Goal: Transaction & Acquisition: Download file/media

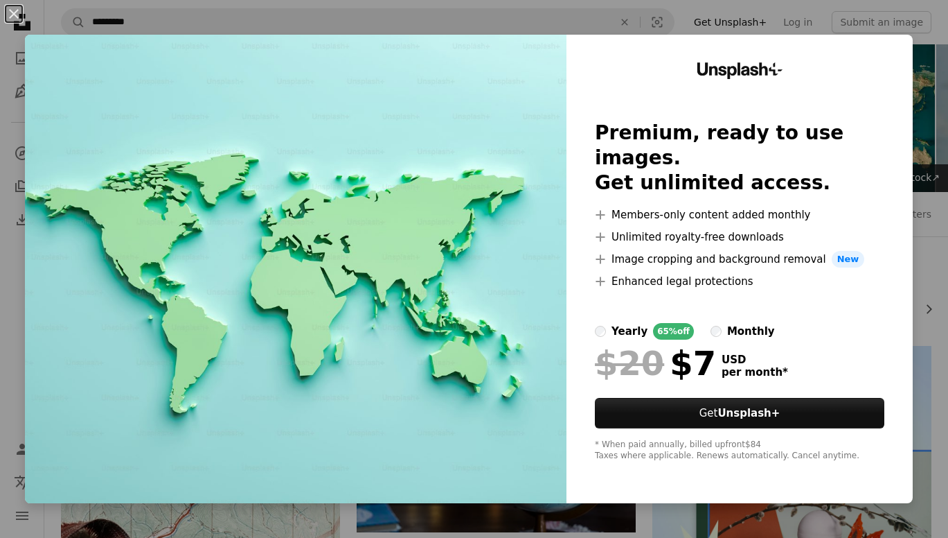
scroll to position [457, 0]
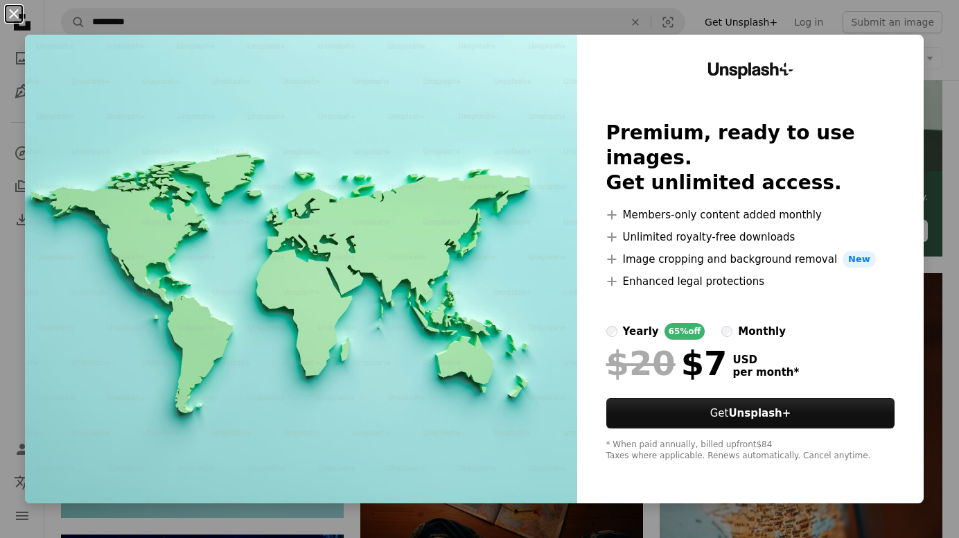
click at [17, 10] on button "An X shape" at bounding box center [14, 14] width 17 height 17
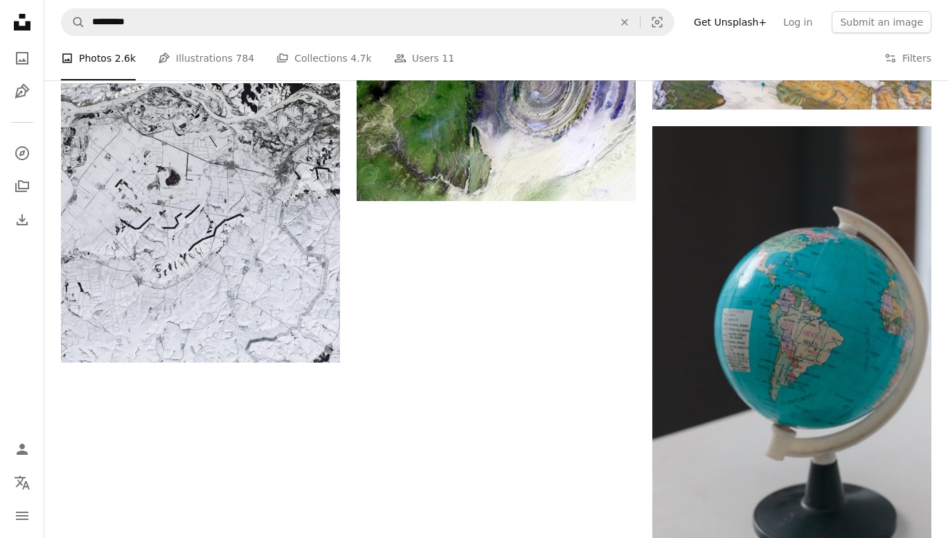
scroll to position [2018, 0]
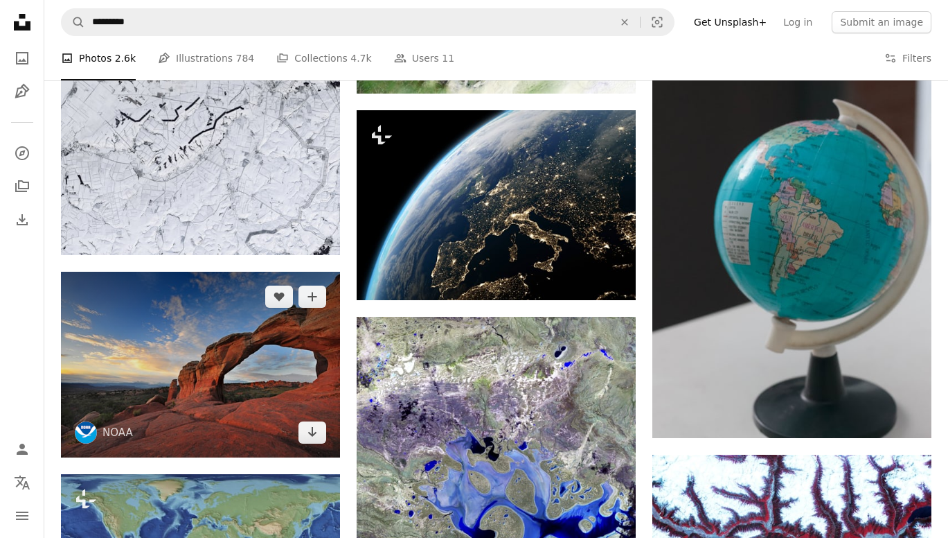
click at [184, 272] on img at bounding box center [200, 365] width 279 height 186
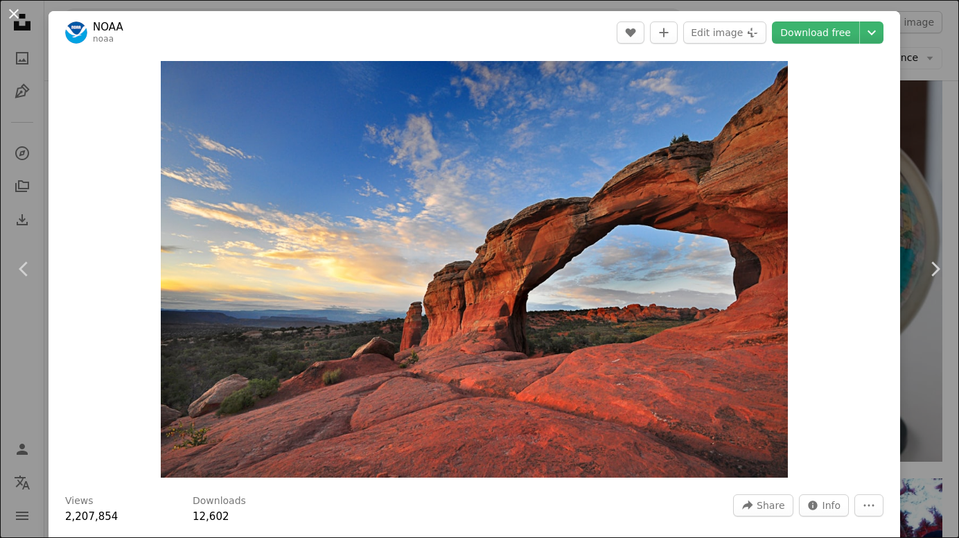
click at [13, 11] on button "An X shape" at bounding box center [14, 14] width 17 height 17
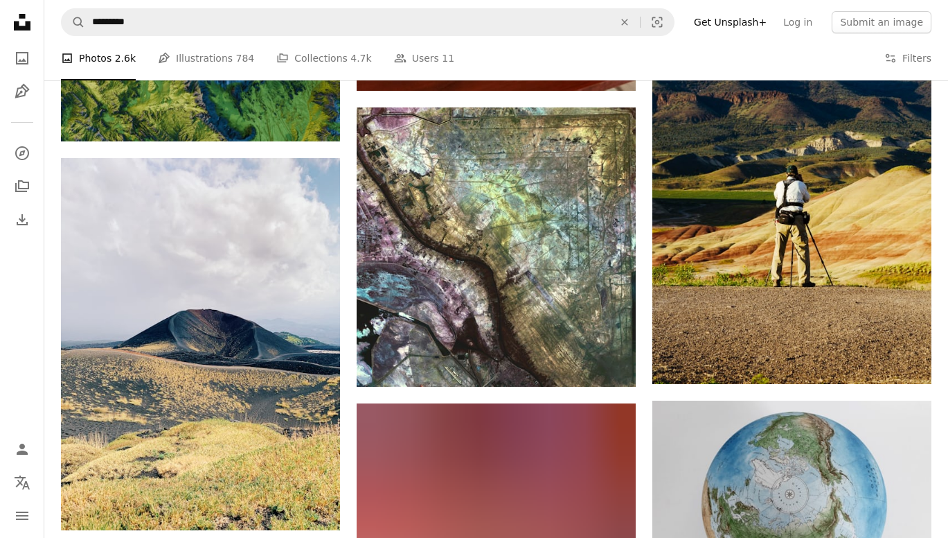
scroll to position [3692, 0]
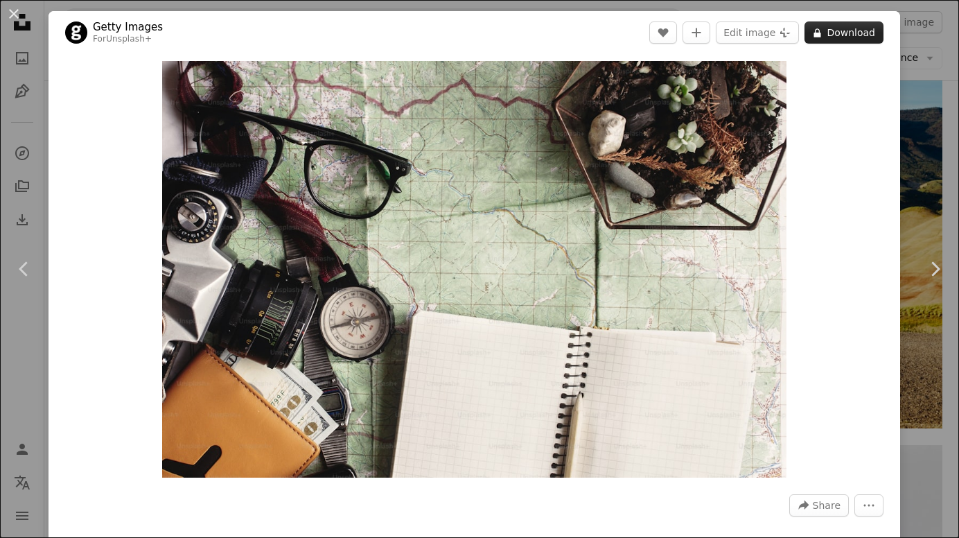
click at [833, 26] on button "A lock Download" at bounding box center [843, 32] width 79 height 22
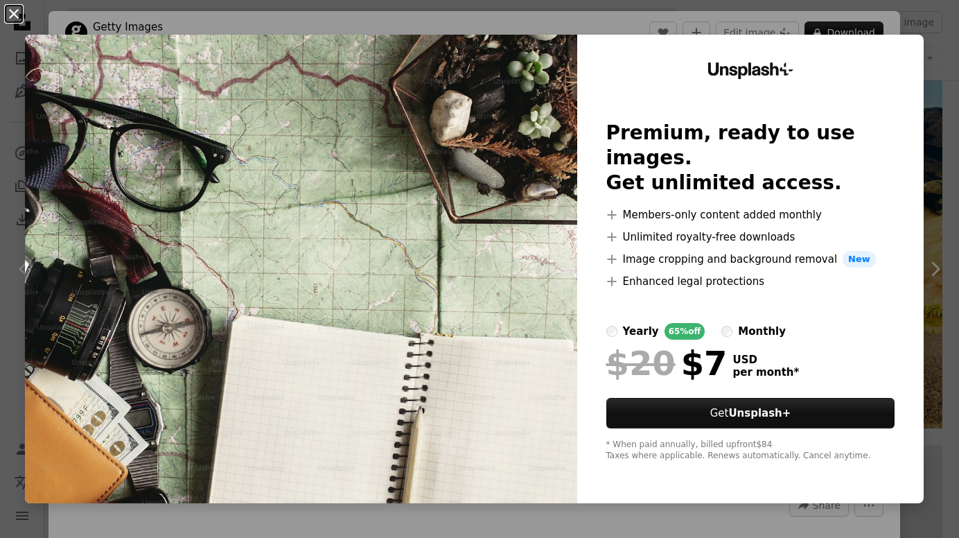
click at [19, 12] on button "An X shape" at bounding box center [14, 14] width 17 height 17
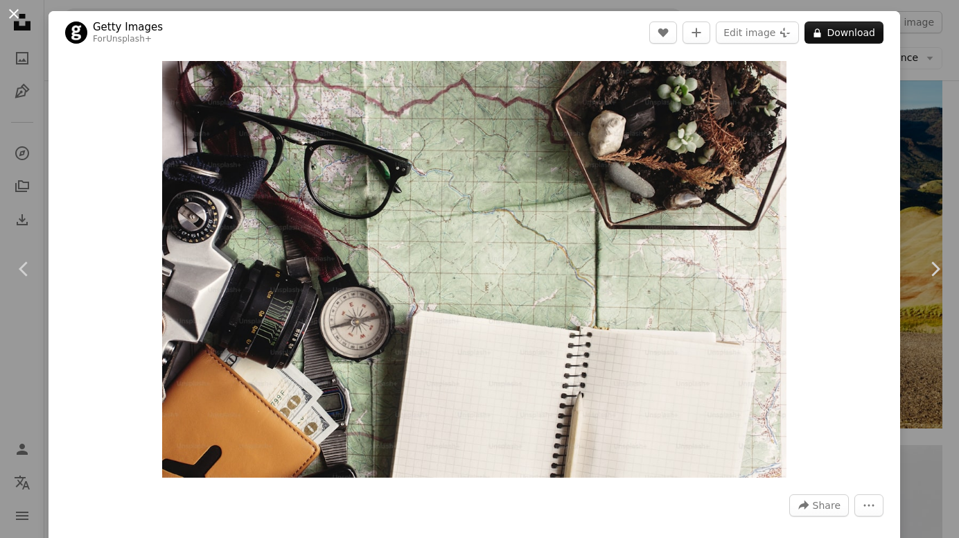
click at [15, 14] on button "An X shape" at bounding box center [14, 14] width 17 height 17
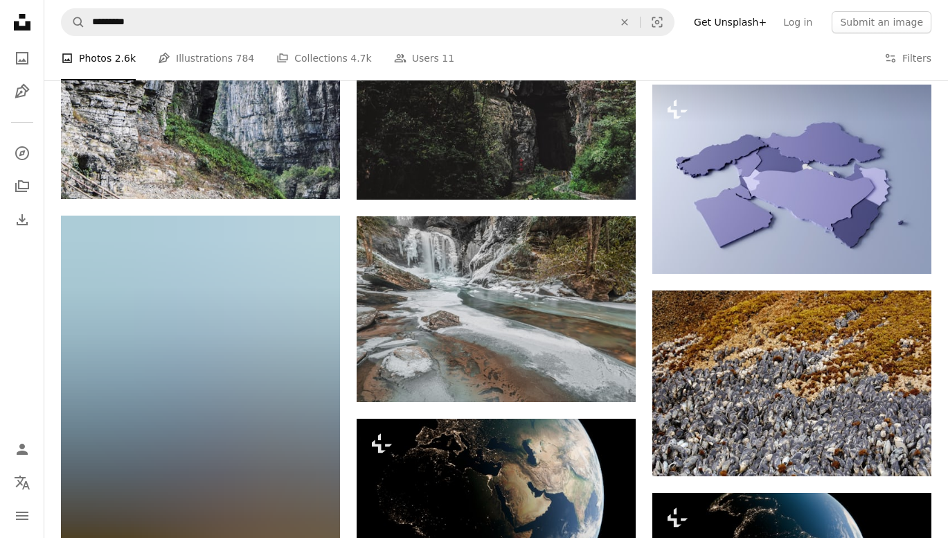
scroll to position [10916, 0]
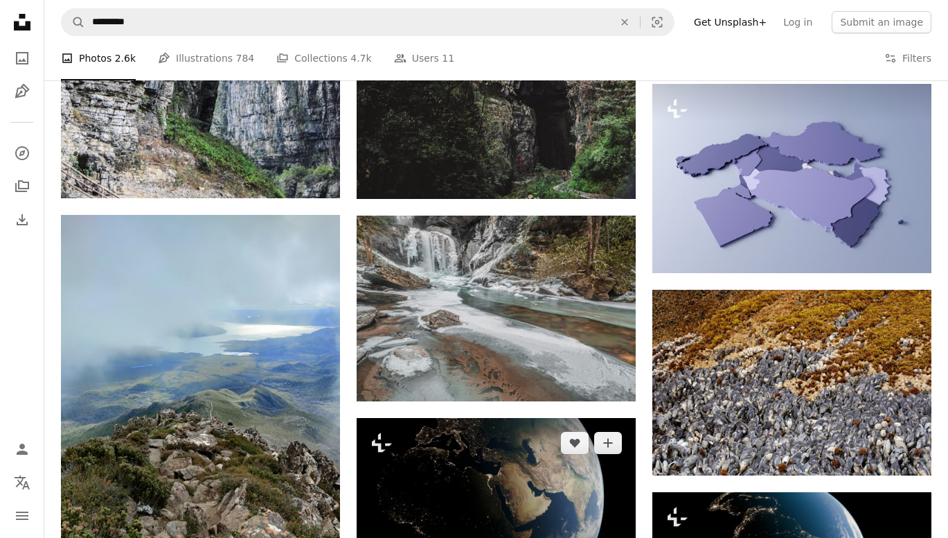
click at [486, 418] on img at bounding box center [496, 496] width 279 height 157
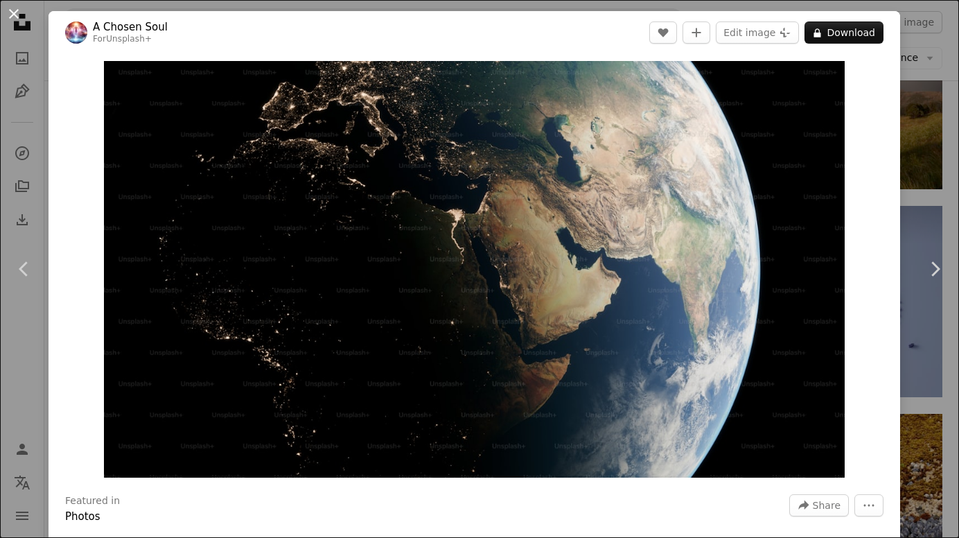
click at [15, 10] on button "An X shape" at bounding box center [14, 14] width 17 height 17
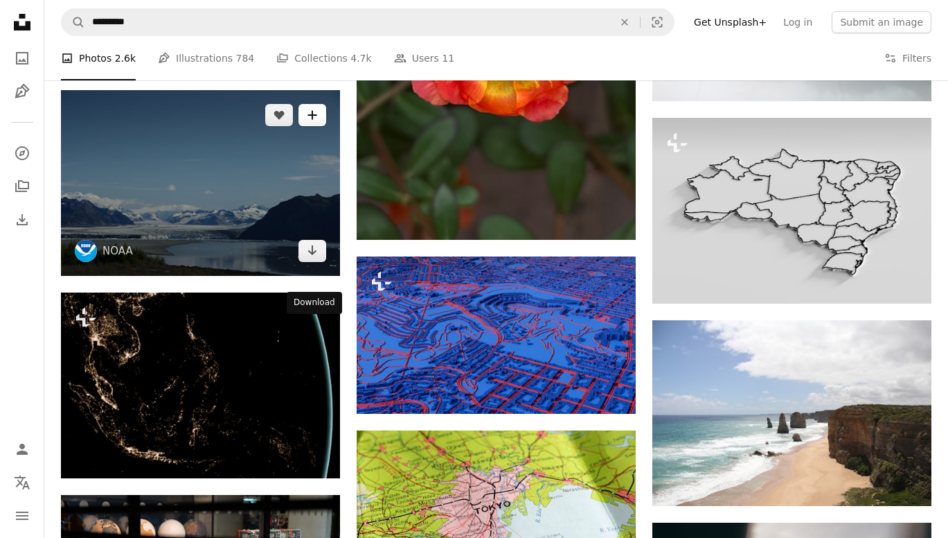
scroll to position [11641, 0]
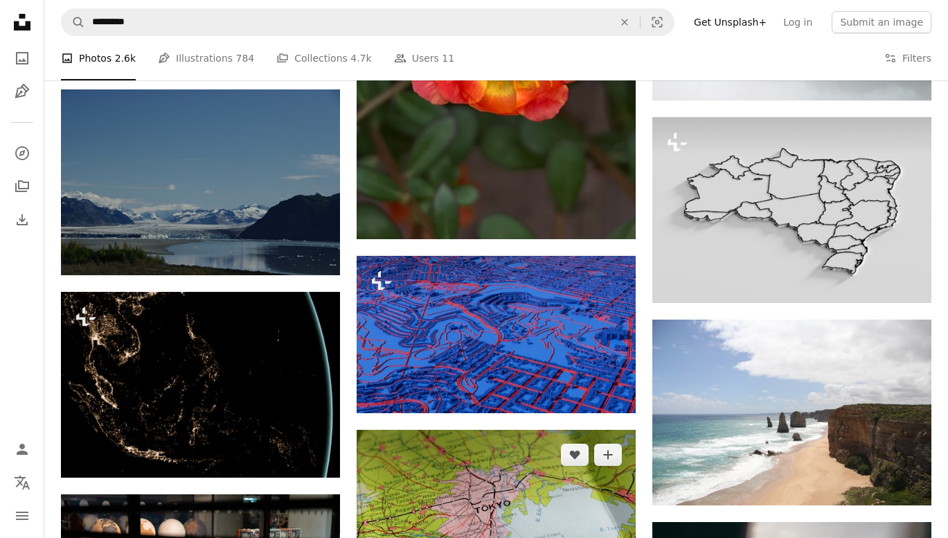
drag, startPoint x: 495, startPoint y: 362, endPoint x: 458, endPoint y: 362, distance: 36.7
click at [458, 429] on img at bounding box center [496, 522] width 279 height 186
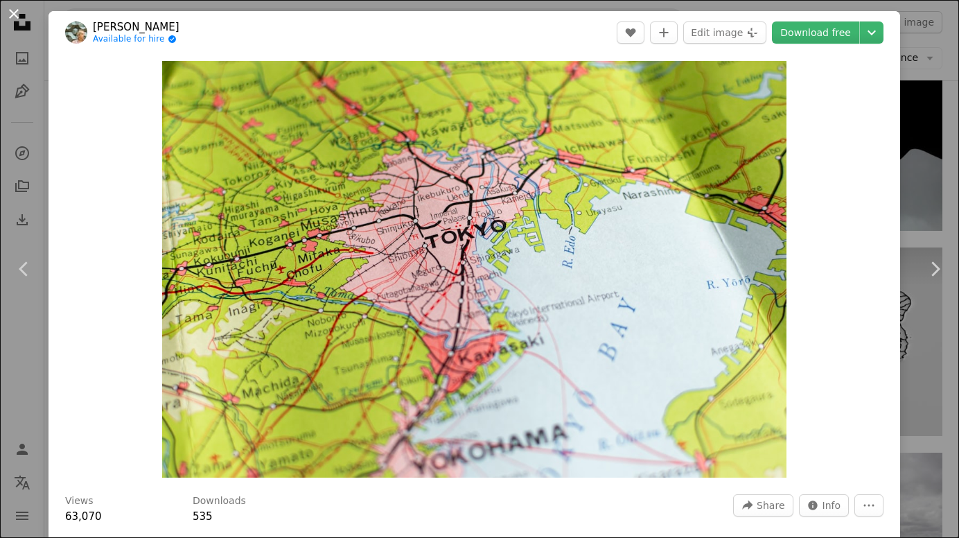
click at [11, 13] on button "An X shape" at bounding box center [14, 14] width 17 height 17
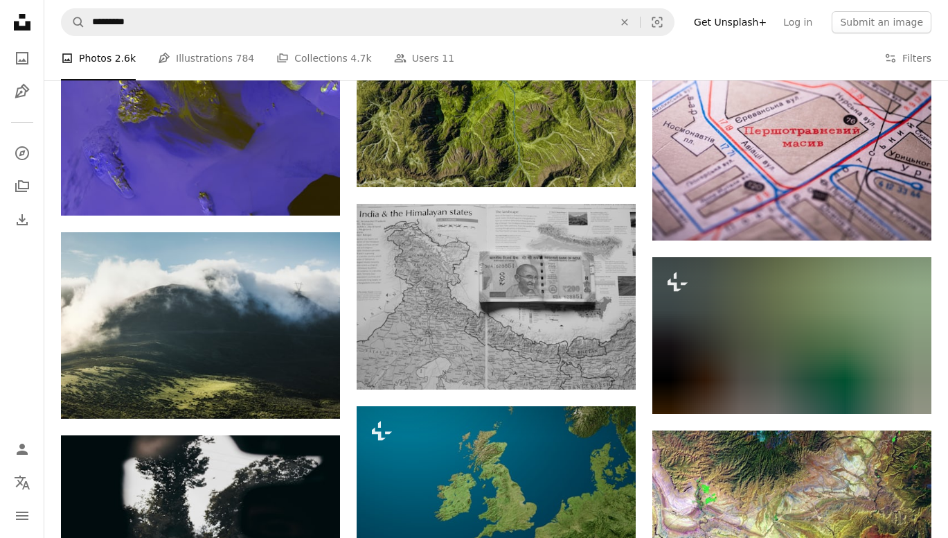
scroll to position [18718, 0]
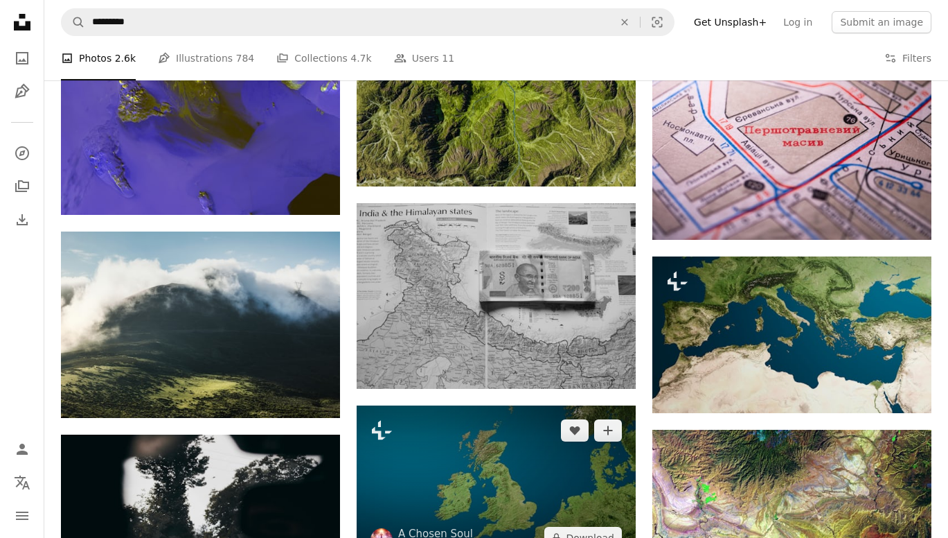
click at [444, 405] on img at bounding box center [496, 483] width 279 height 157
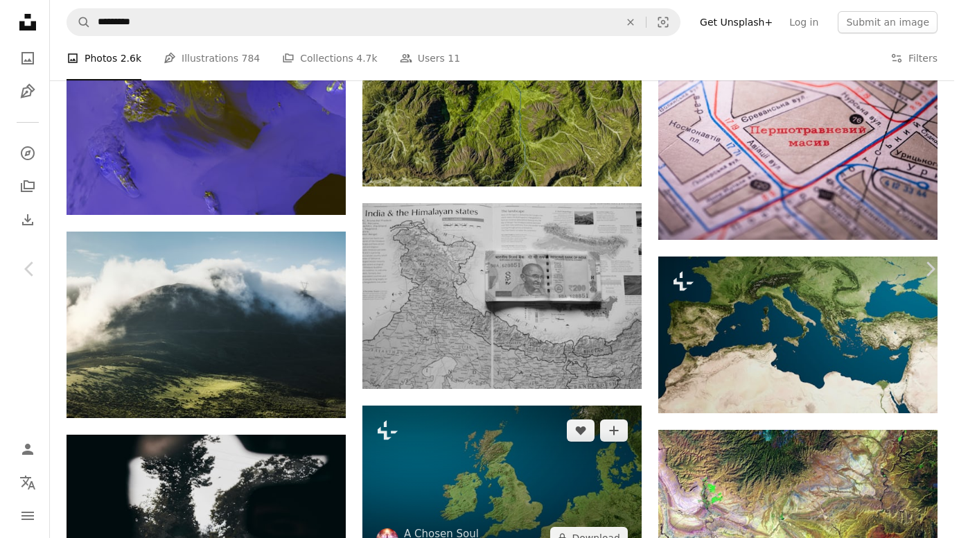
scroll to position [19387, 0]
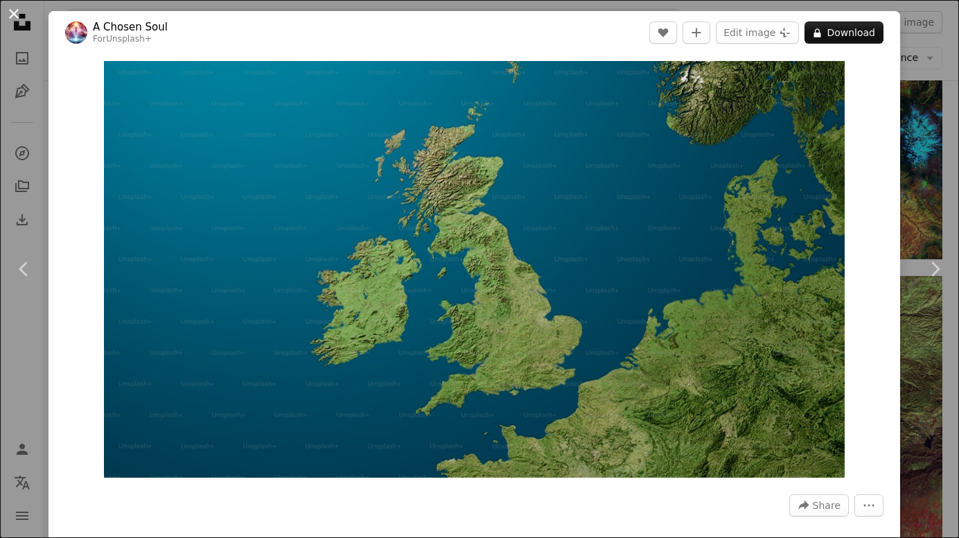
click at [10, 8] on button "An X shape" at bounding box center [14, 14] width 17 height 17
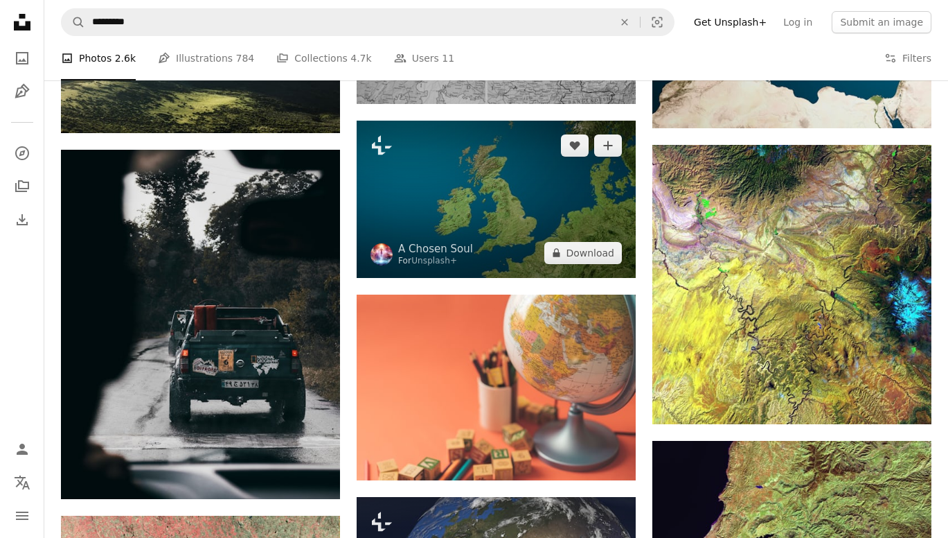
scroll to position [19052, 0]
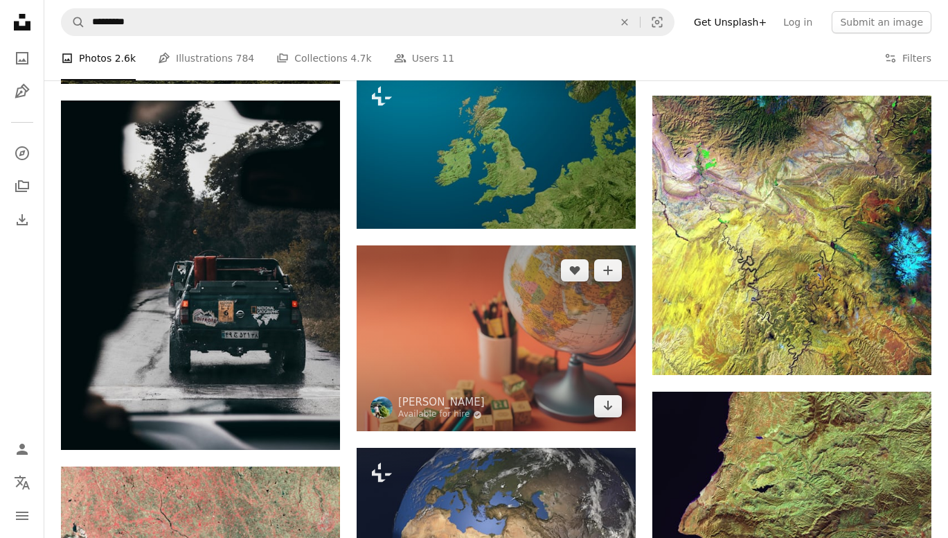
click at [460, 245] on img at bounding box center [496, 338] width 279 height 186
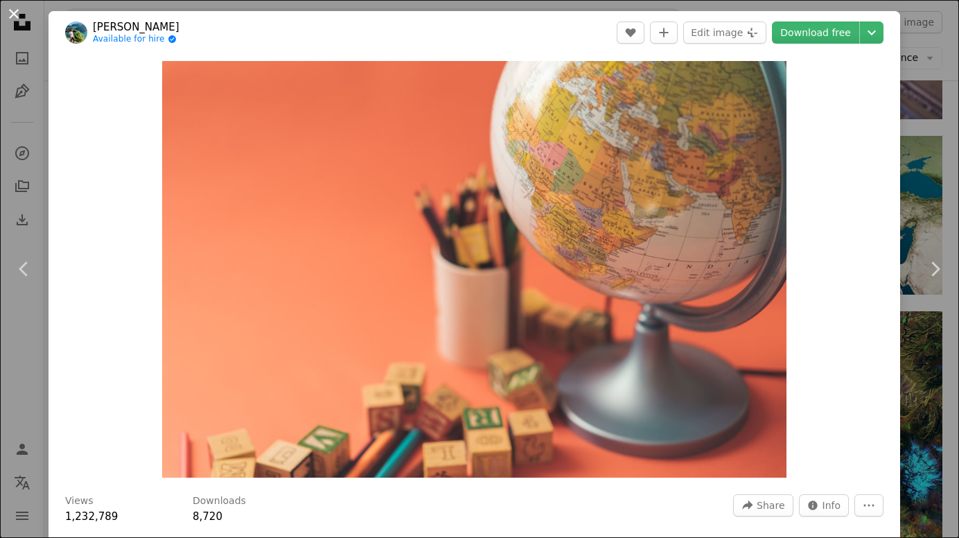
click at [15, 12] on button "An X shape" at bounding box center [14, 14] width 17 height 17
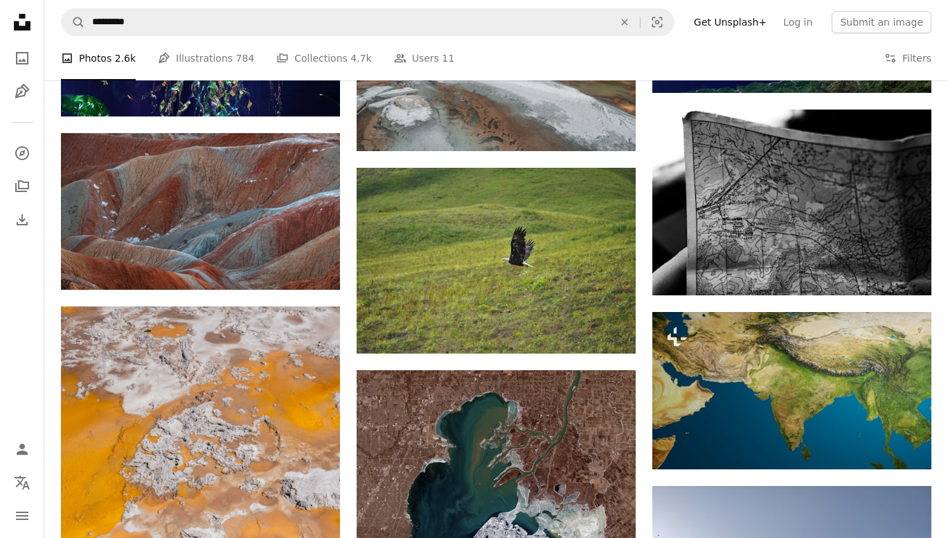
scroll to position [23414, 0]
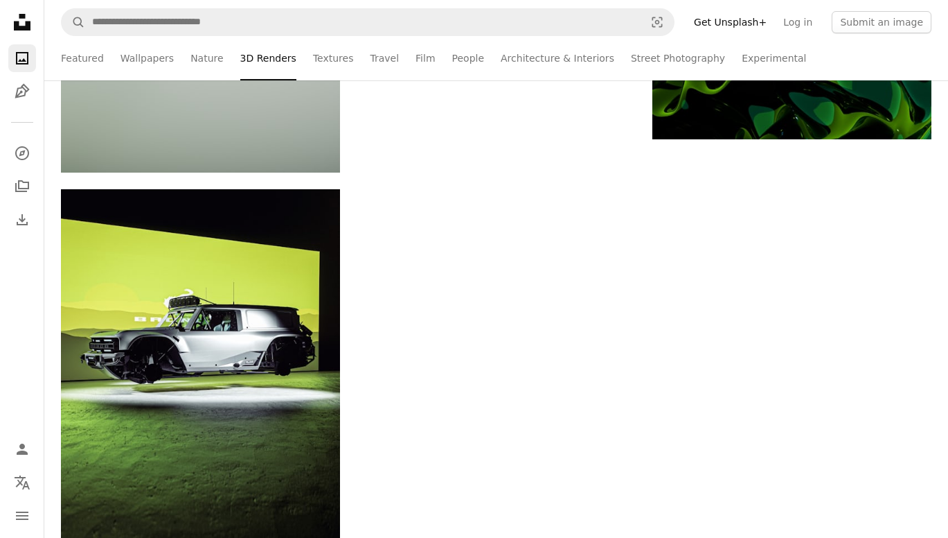
scroll to position [9672, 0]
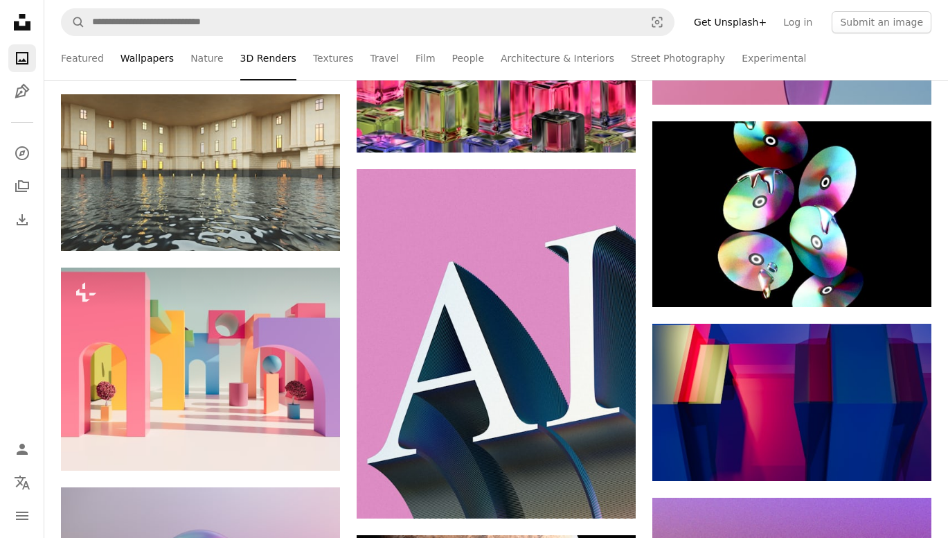
click at [144, 59] on link "Wallpapers" at bounding box center [147, 58] width 53 height 44
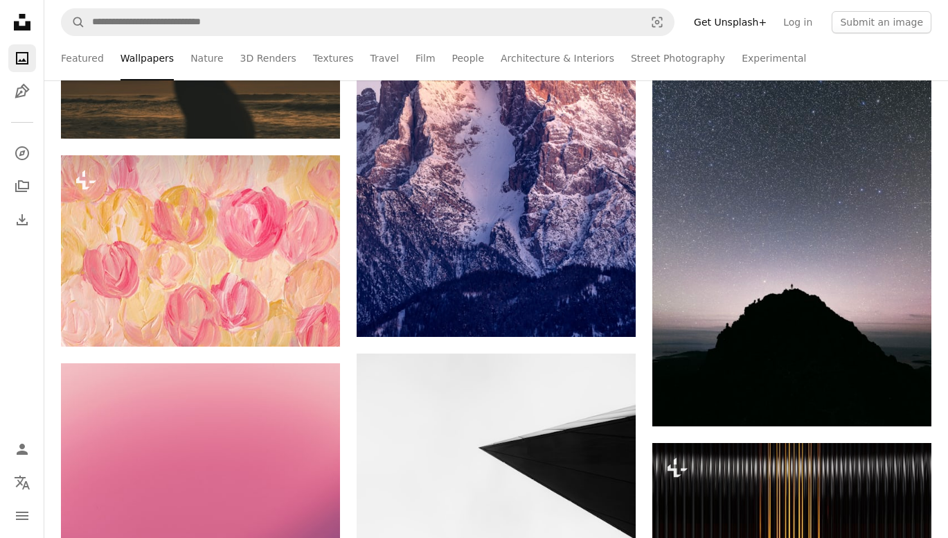
scroll to position [6481, 0]
